Goal: Information Seeking & Learning: Learn about a topic

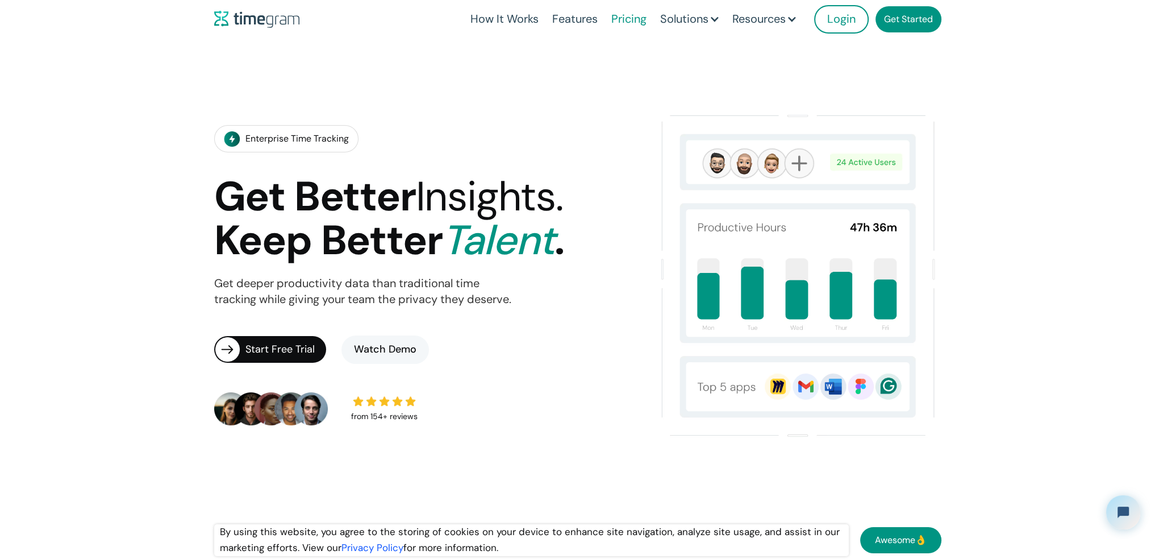
click at [635, 19] on link "Pricing" at bounding box center [629, 19] width 49 height 39
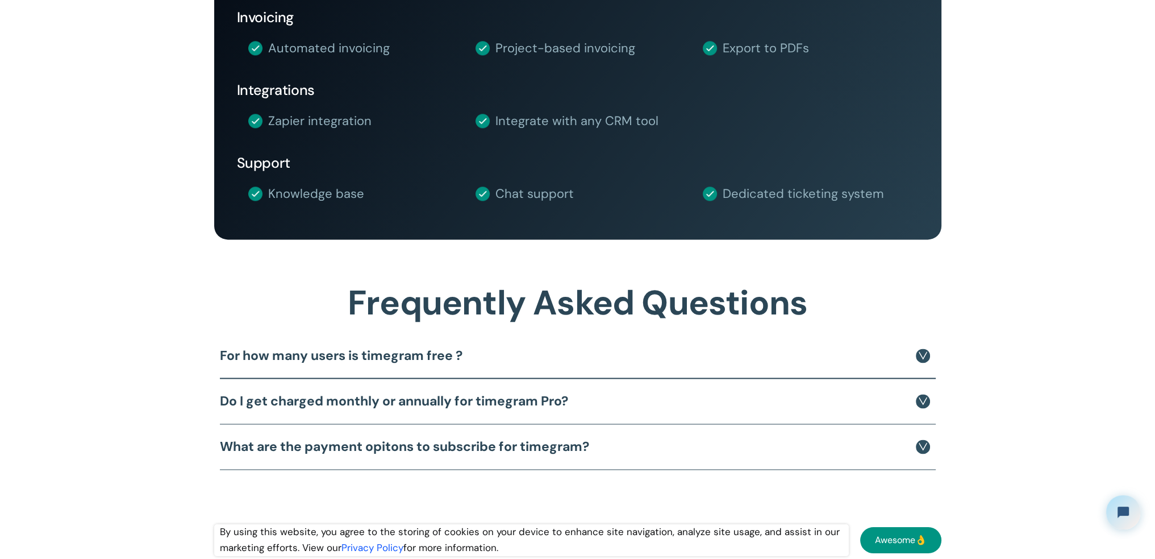
scroll to position [2614, 0]
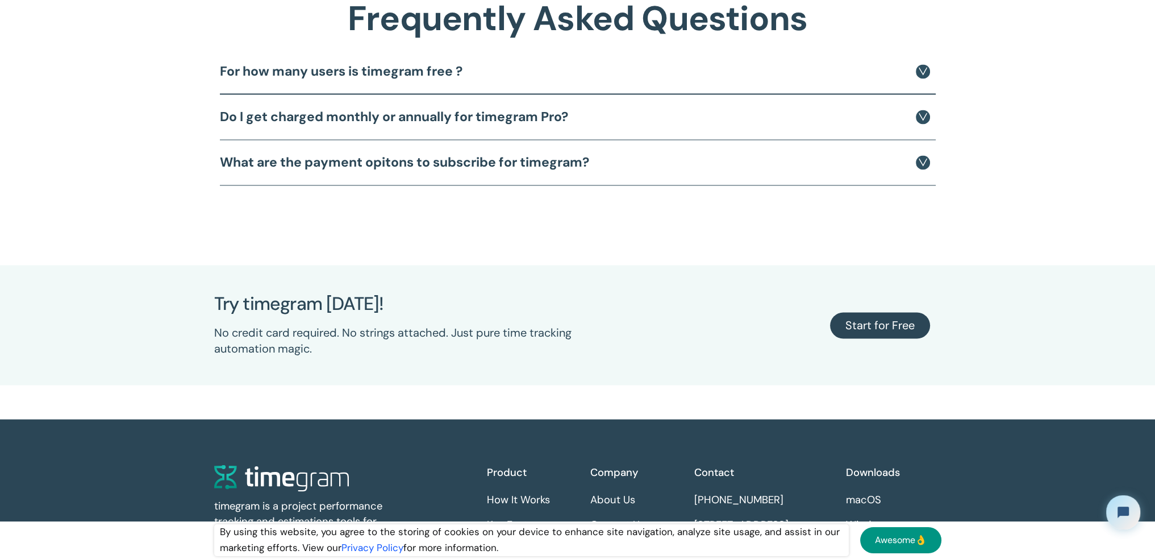
click at [348, 71] on h4 "For how many users is timegram free ?" at bounding box center [341, 71] width 243 height 16
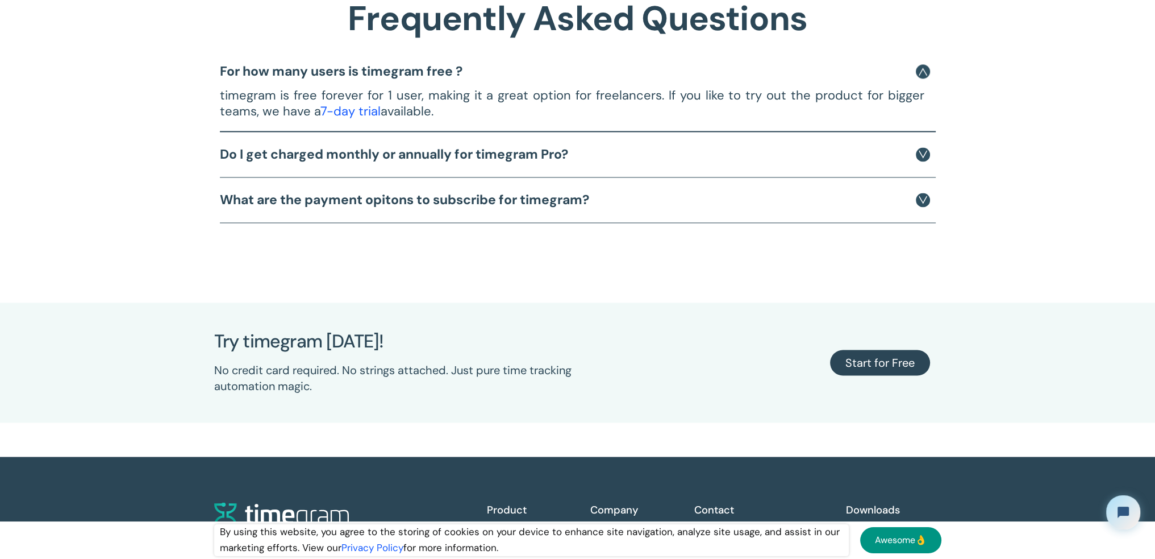
click at [352, 153] on h4 "Do I get charged monthly or annually for timegram Pro?" at bounding box center [394, 154] width 348 height 16
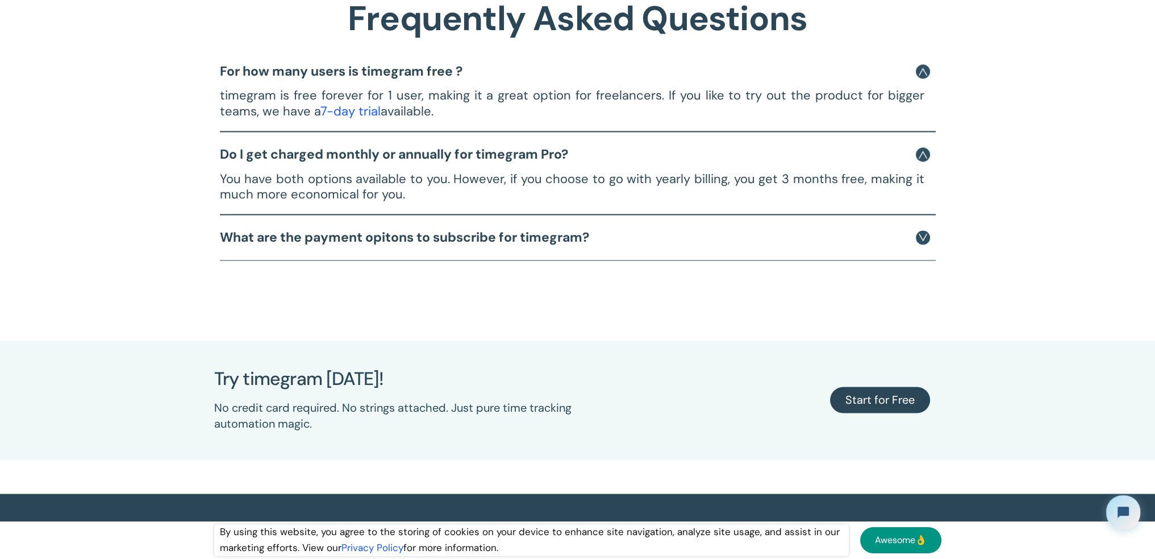
click at [291, 241] on strong "What are the payment opitons to subscribe for timegram?" at bounding box center [404, 236] width 369 height 17
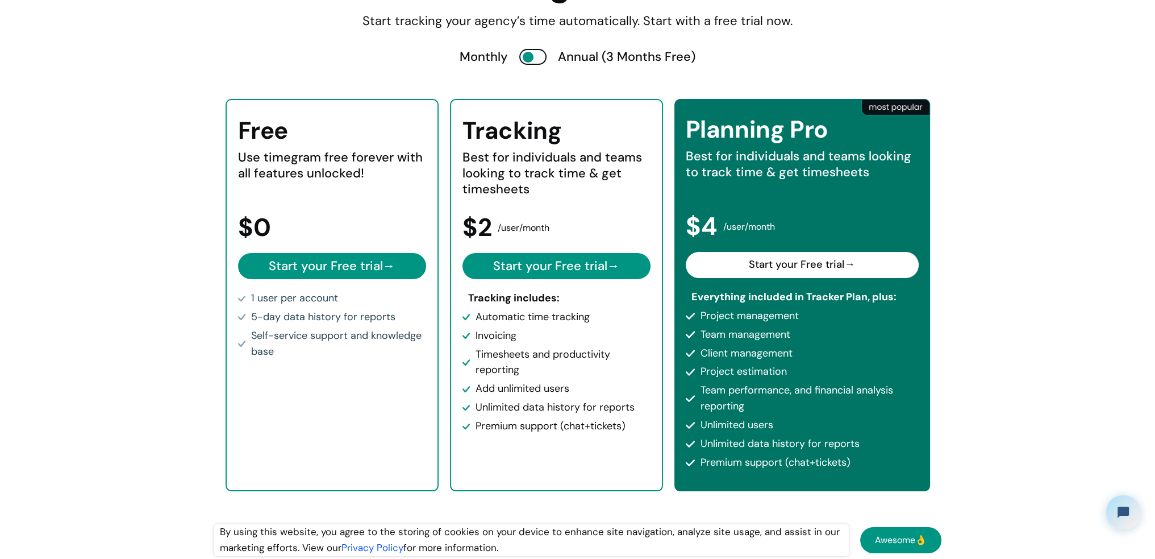
scroll to position [0, 0]
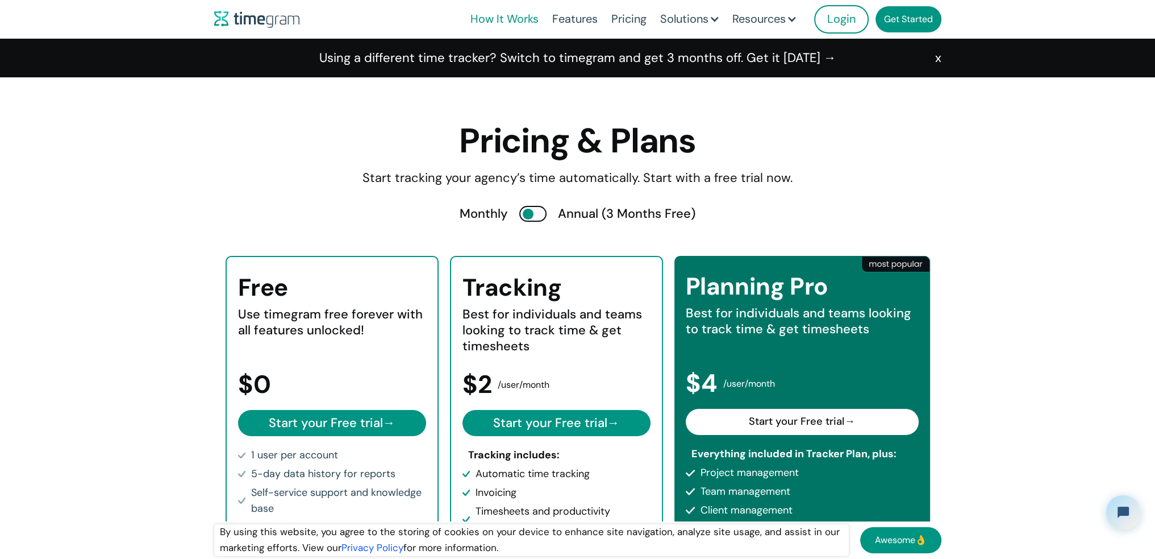
click at [531, 15] on link "How It Works" at bounding box center [505, 19] width 82 height 39
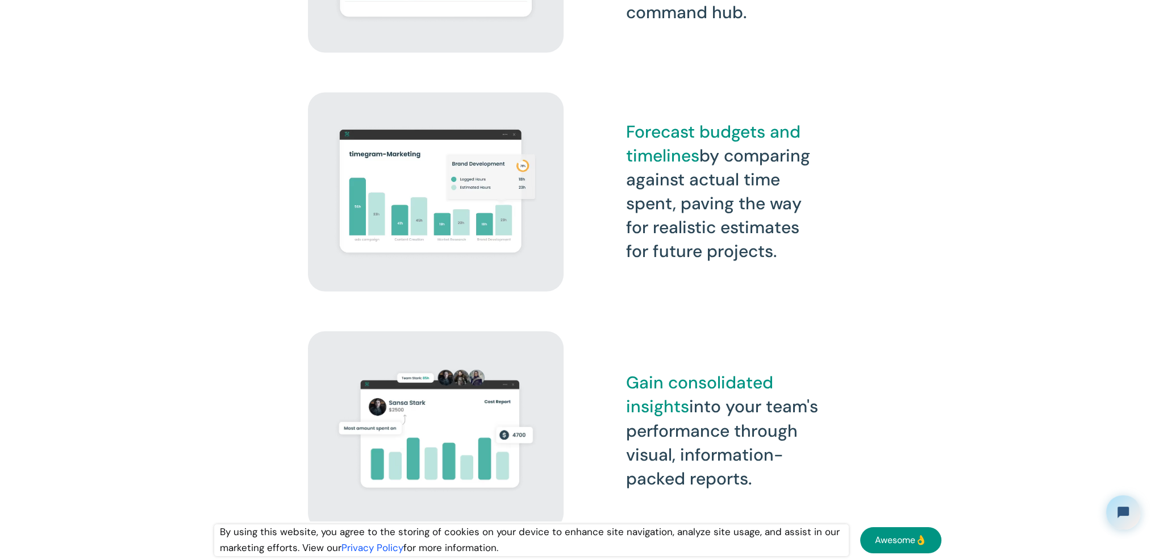
scroll to position [2443, 0]
